Goal: Find specific page/section: Find specific page/section

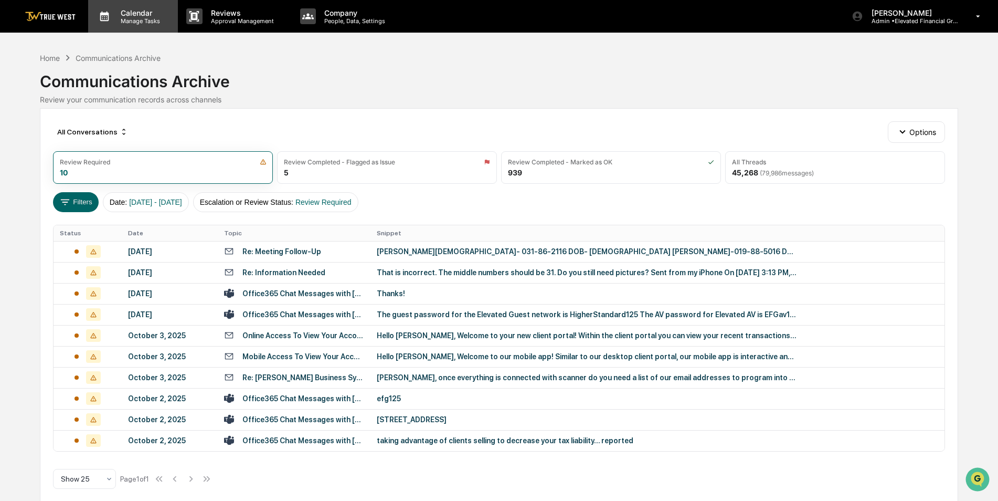
click at [130, 16] on p "Calendar" at bounding box center [138, 12] width 53 height 9
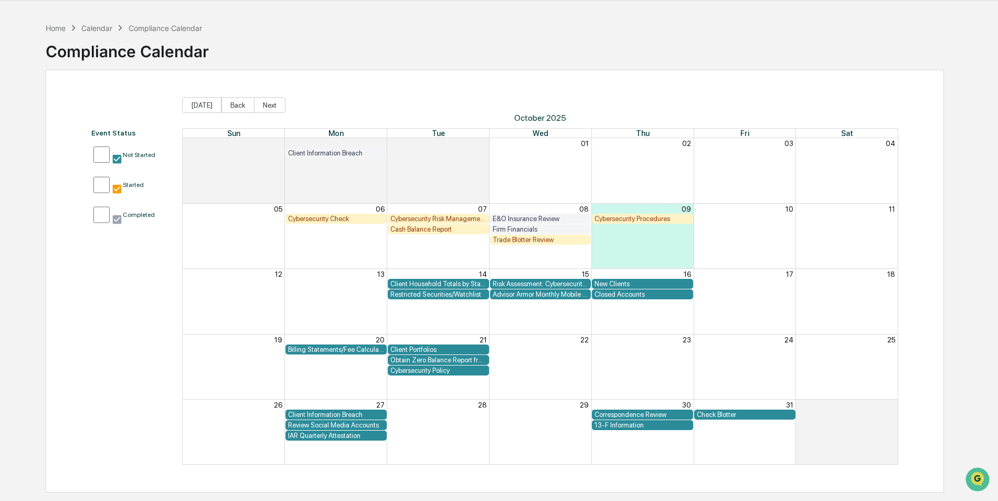
scroll to position [50, 0]
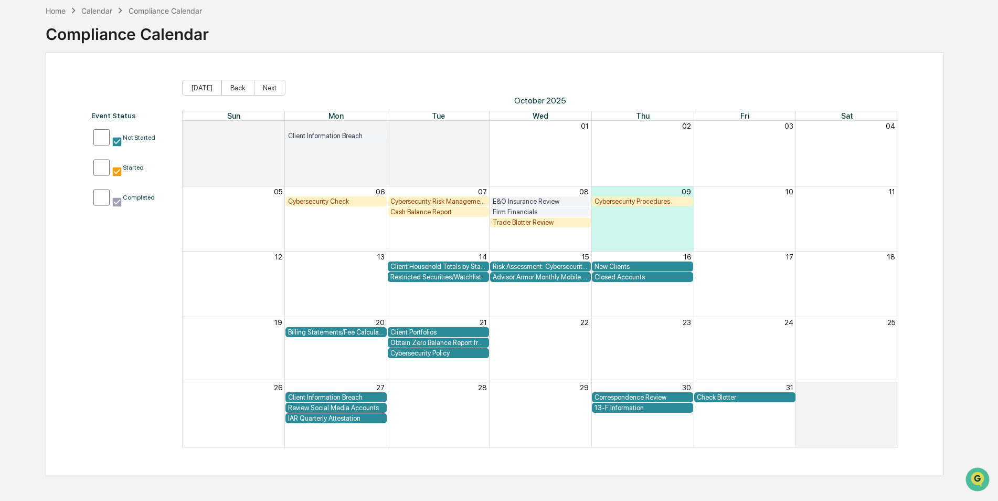
click at [748, 395] on div "Check Blotter" at bounding box center [745, 397] width 96 height 8
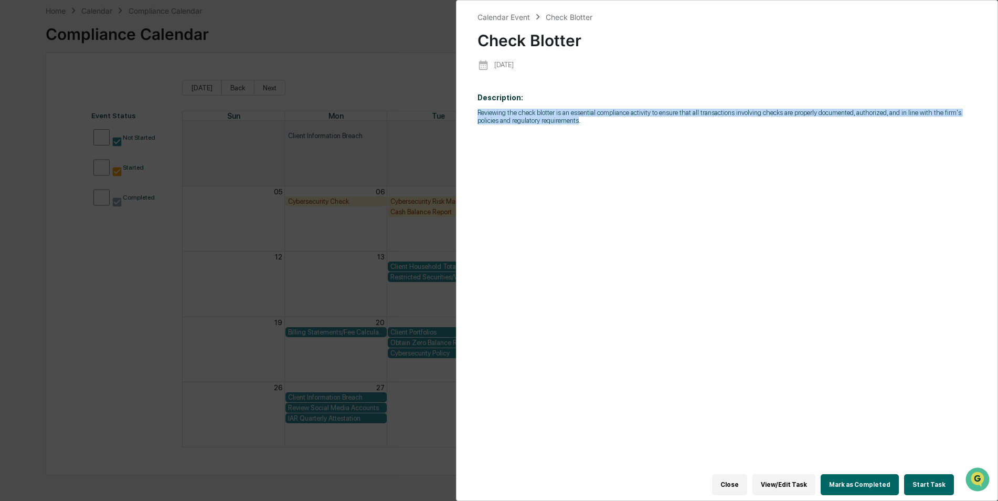
drag, startPoint x: 578, startPoint y: 121, endPoint x: 468, endPoint y: 110, distance: 111.3
click at [468, 110] on div "Calendar Event Check Blotter Check Blotter [DATE] Description: Reviewing the ch…" at bounding box center [727, 250] width 542 height 501
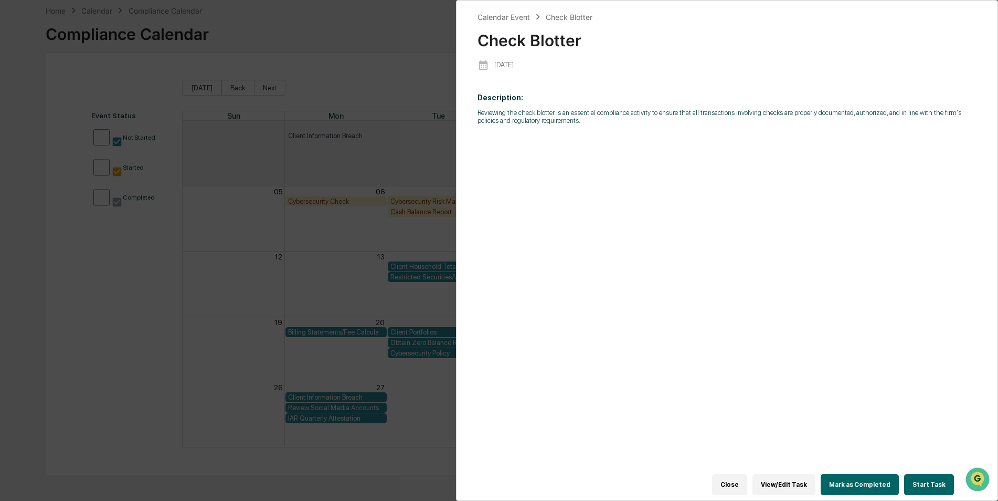
click at [386, 104] on div "Calendar Event Check Blotter Check Blotter [DATE] Description: Reviewing the ch…" at bounding box center [499, 250] width 998 height 501
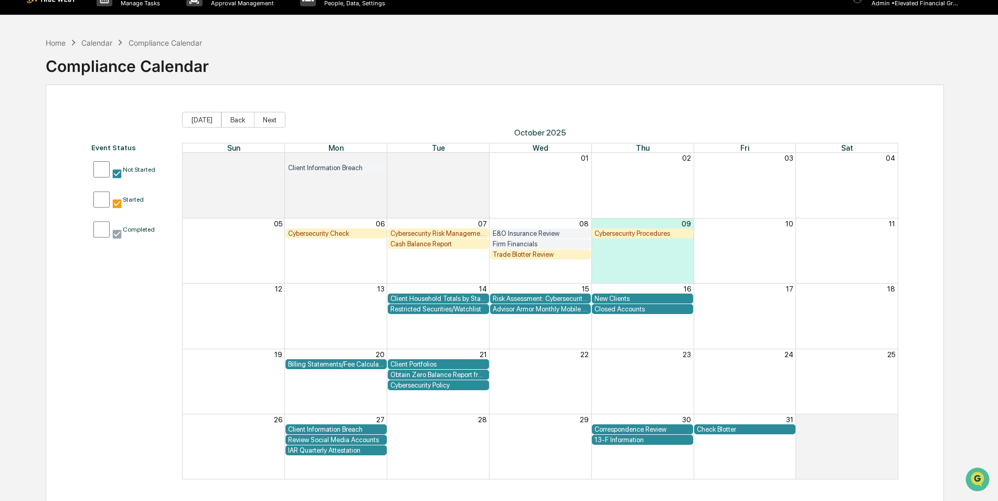
scroll to position [0, 0]
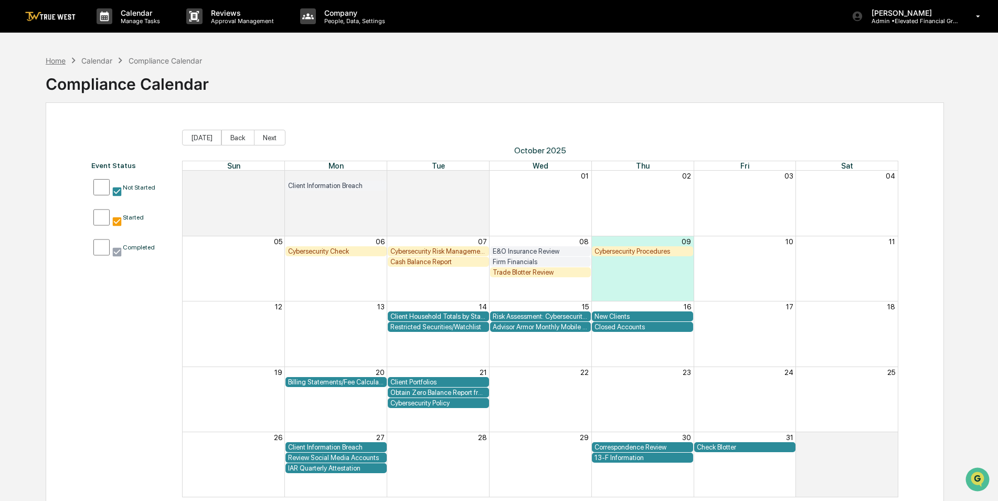
click at [64, 60] on div "Home" at bounding box center [56, 60] width 20 height 9
